Goal: Information Seeking & Learning: Compare options

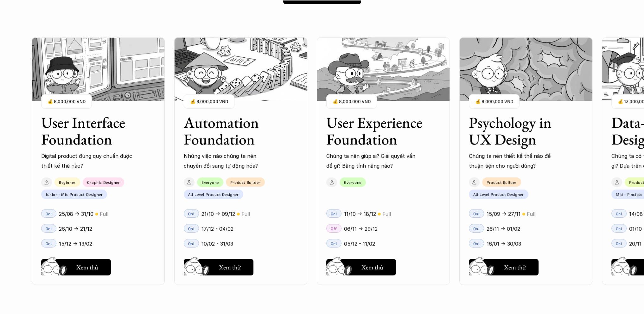
scroll to position [583, 0]
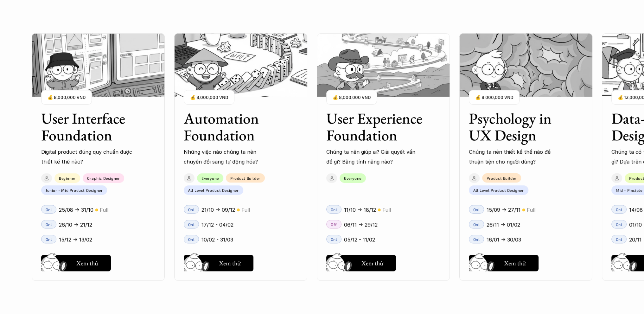
drag, startPoint x: 342, startPoint y: 225, endPoint x: 379, endPoint y: 223, distance: 37.5
click at [379, 223] on div "User Interface Foundation Digital product đúng quy chuẩn được thiết kế thế nào?…" at bounding box center [322, 157] width 581 height 314
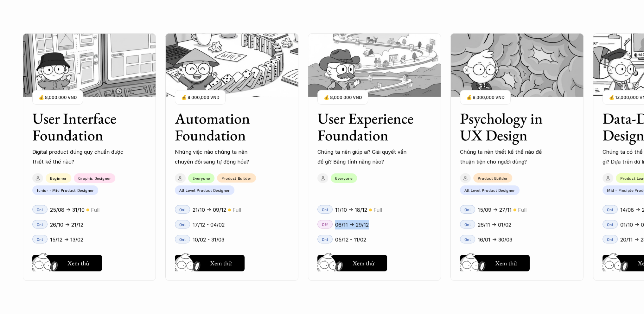
drag, startPoint x: 377, startPoint y: 224, endPoint x: 335, endPoint y: 227, distance: 41.3
click at [335, 227] on div "User Interface Foundation Digital product đúng quy chuẩn được thiết kế thế nào?…" at bounding box center [322, 157] width 581 height 314
click at [335, 227] on p "06/11 -> 29/12" at bounding box center [352, 225] width 34 height 10
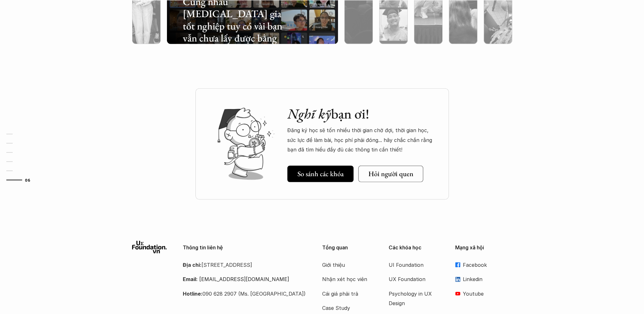
scroll to position [2195, 0]
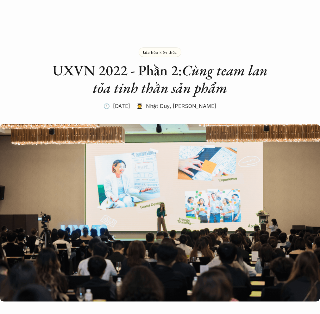
click at [106, 80] on em "Cùng team lan tỏa tinh thần sản phẩm" at bounding box center [182, 79] width 178 height 36
click at [26, 15] on icon at bounding box center [36, 12] width 35 height 13
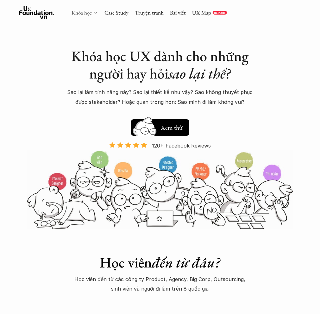
click at [85, 14] on link "Khóa học" at bounding box center [82, 12] width 20 height 7
click at [88, 12] on link "Khóa học" at bounding box center [82, 12] width 20 height 7
click at [97, 11] on icon at bounding box center [95, 12] width 5 height 5
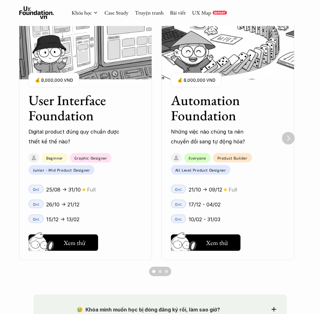
scroll to position [444, 0]
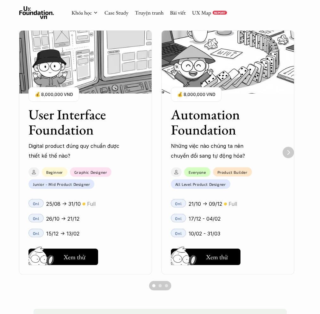
click at [291, 150] on img "Next" at bounding box center [288, 152] width 11 height 11
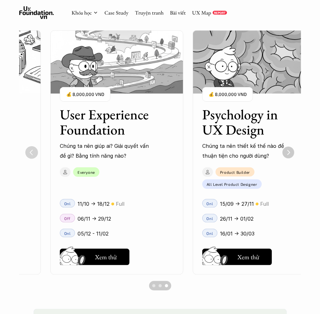
click at [291, 150] on img "Next" at bounding box center [289, 153] width 12 height 12
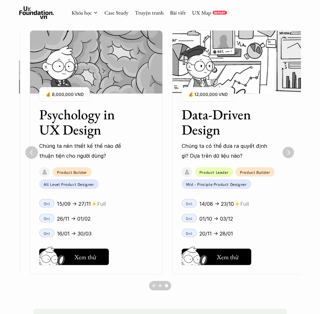
scroll to position [0, 421]
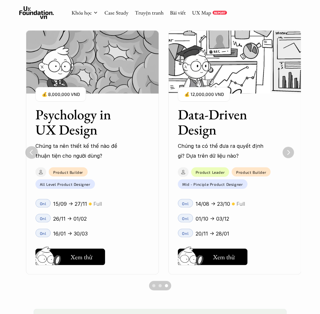
click at [291, 150] on img "Next" at bounding box center [288, 152] width 11 height 11
click at [291, 150] on img "Next" at bounding box center [288, 152] width 13 height 13
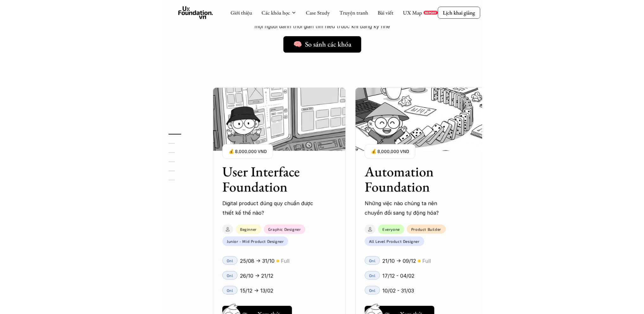
scroll to position [485, 0]
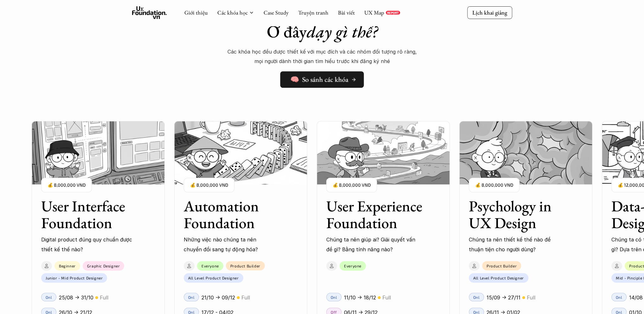
click at [320, 86] on link "🧠 So sánh các khóa" at bounding box center [323, 79] width 84 height 16
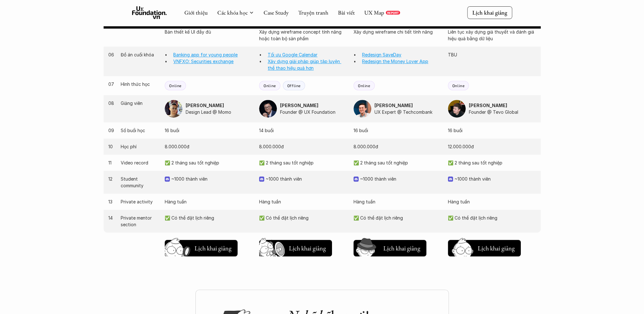
scroll to position [571, 0]
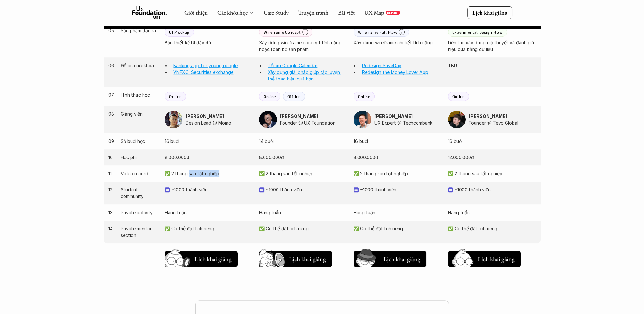
drag, startPoint x: 243, startPoint y: 173, endPoint x: 189, endPoint y: 174, distance: 53.9
click at [189, 174] on p "✅ 2 tháng sau tốt nghiệp" at bounding box center [209, 173] width 88 height 7
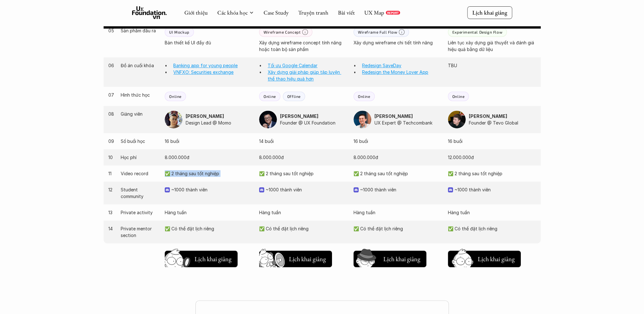
click at [189, 174] on p "✅ 2 tháng sau tốt nghiệp" at bounding box center [209, 173] width 88 height 7
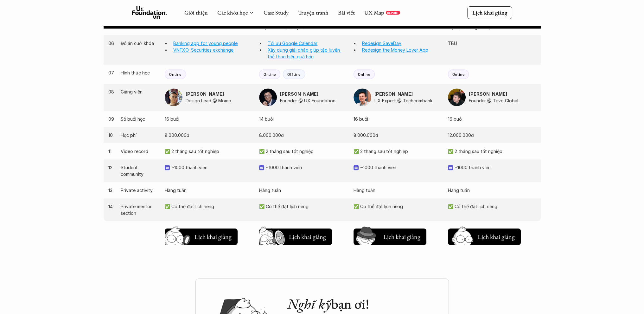
scroll to position [602, 0]
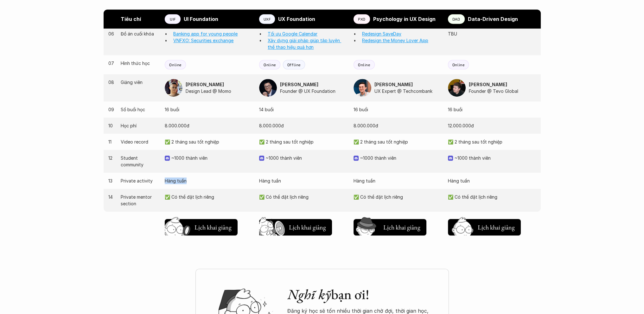
drag, startPoint x: 157, startPoint y: 178, endPoint x: 213, endPoint y: 182, distance: 55.9
click at [213, 182] on div "13 Private activity Hàng tuần Hàng tuần Hàng tuần Hàng tuần" at bounding box center [322, 181] width 437 height 16
click at [213, 182] on p "Hàng tuần" at bounding box center [209, 181] width 88 height 7
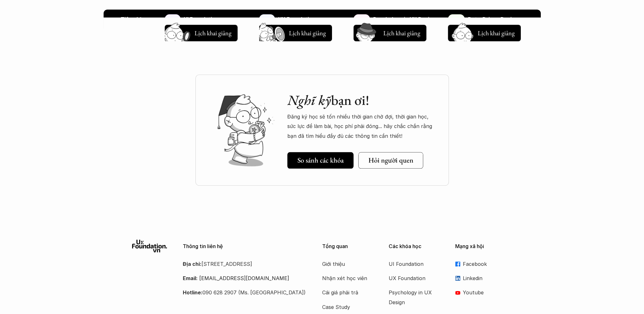
scroll to position [849, 0]
